Goal: Information Seeking & Learning: Learn about a topic

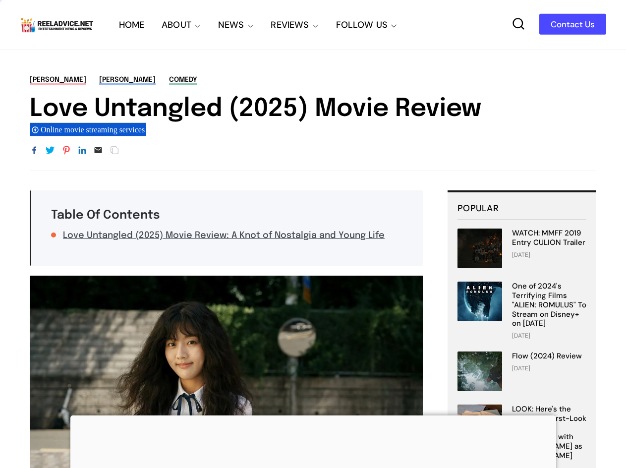
drag, startPoint x: 35, startPoint y: 103, endPoint x: 501, endPoint y: 106, distance: 466.0
click at [501, 106] on h1 "Love Untangled (2025) Movie Review" at bounding box center [313, 109] width 567 height 30
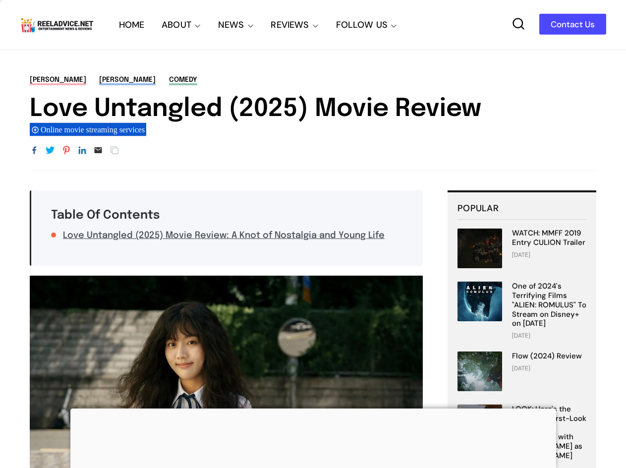
copy h1 "Love Untangled (2025) Movie Review"
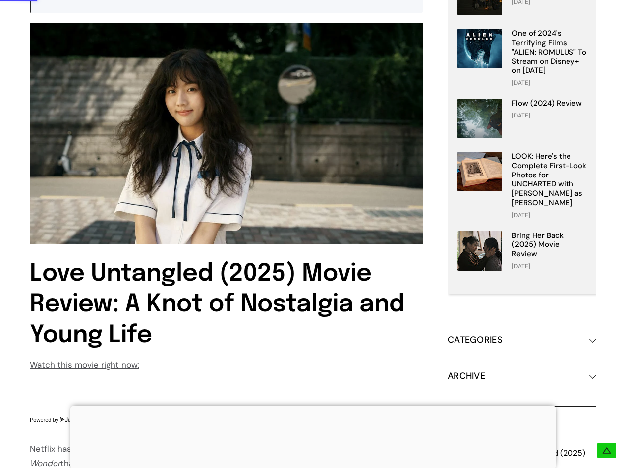
scroll to position [645, 0]
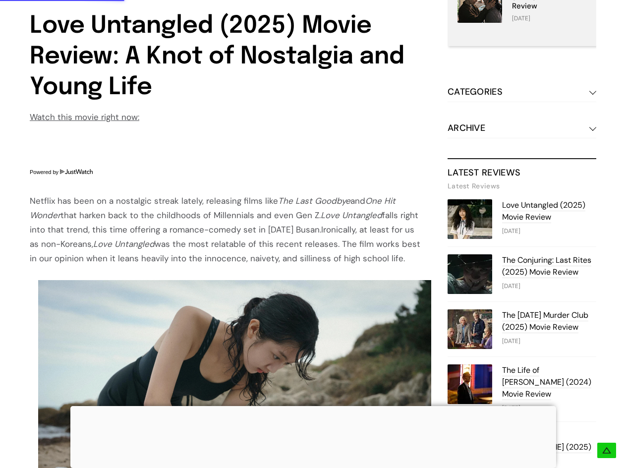
click at [37, 199] on div "Netflix has been on a nostalgic streak lately, releasing films like The Last Go…" at bounding box center [226, 230] width 393 height 72
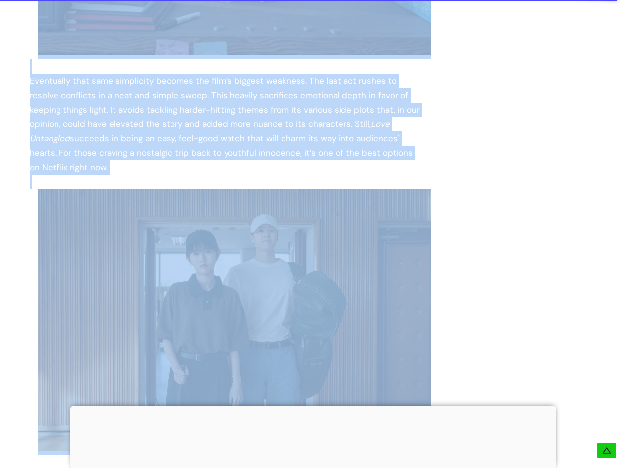
scroll to position [1884, 0]
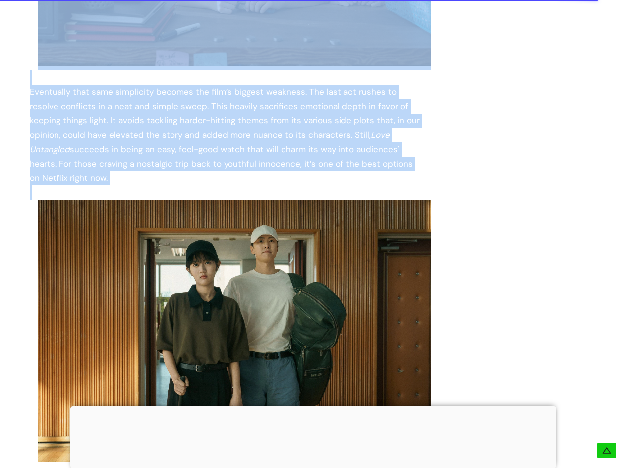
drag, startPoint x: 37, startPoint y: 199, endPoint x: 96, endPoint y: 166, distance: 67.5
copy div "Netflix has been on a nostalgic streak lately, releasing films like The Last Go…"
click at [187, 140] on div "Eventually that same simplicity becomes the film’s biggest weakness. The last a…" at bounding box center [226, 135] width 393 height 101
